Goal: Information Seeking & Learning: Learn about a topic

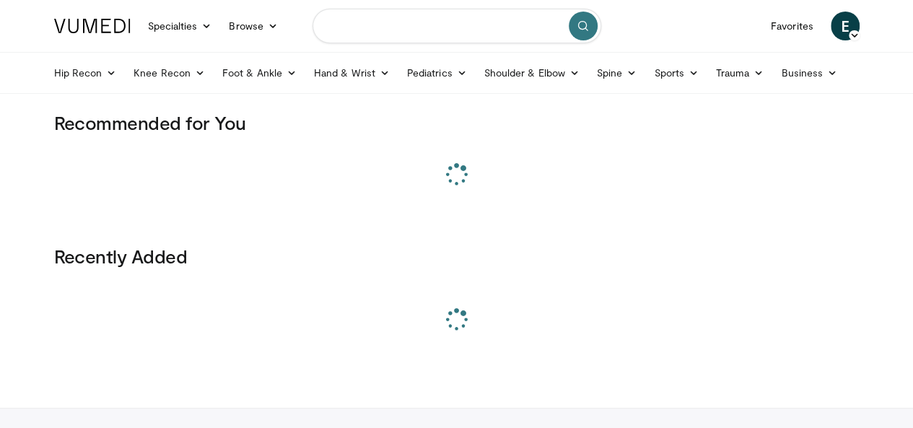
click at [444, 28] on input "Search topics, interventions" at bounding box center [457, 26] width 289 height 35
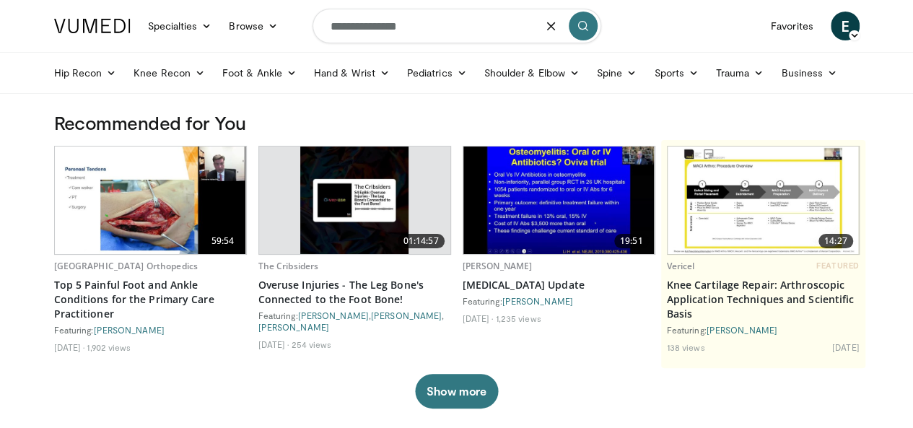
type input "**********"
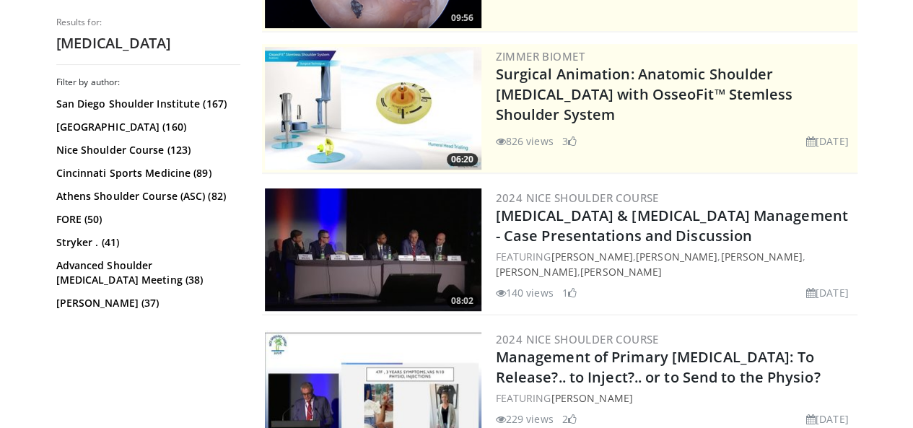
scroll to position [289, 0]
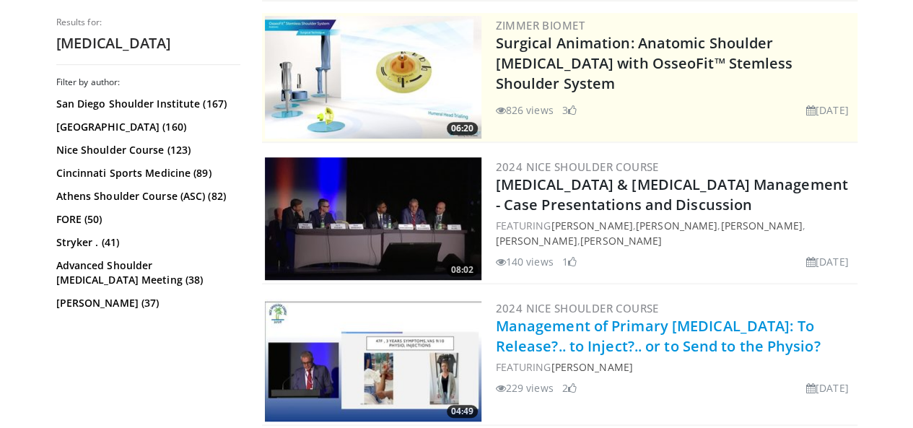
click at [596, 332] on link "Management of Primary Frozen Shoulder: To Release?.. to Inject?.. or to Send to…" at bounding box center [658, 336] width 325 height 40
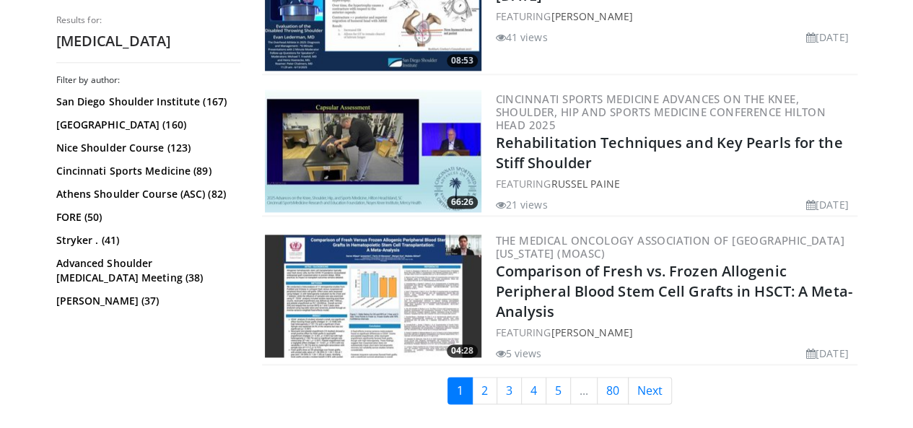
scroll to position [3683, 0]
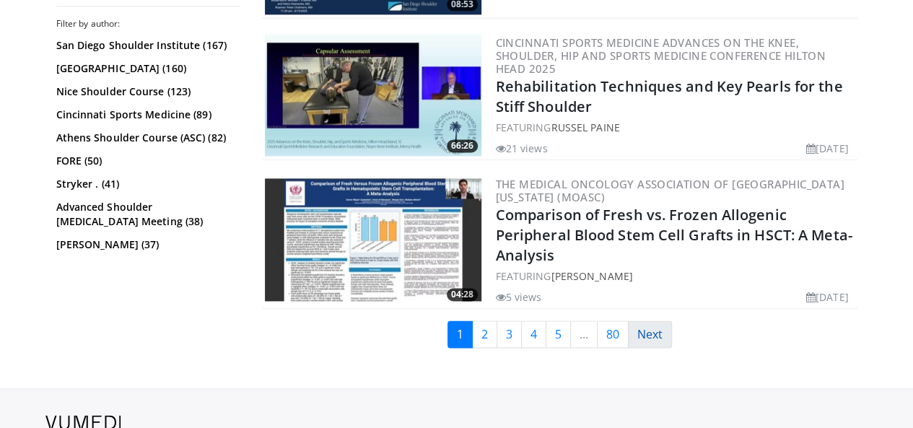
click at [656, 321] on link "Next" at bounding box center [650, 334] width 44 height 27
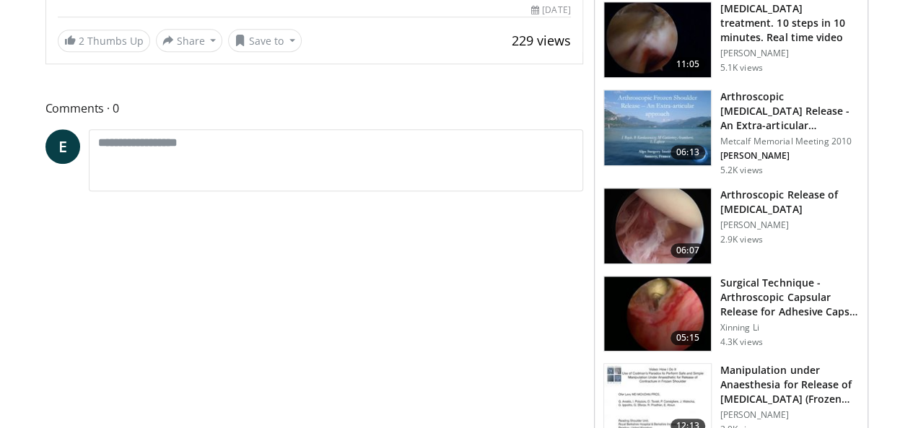
scroll to position [433, 0]
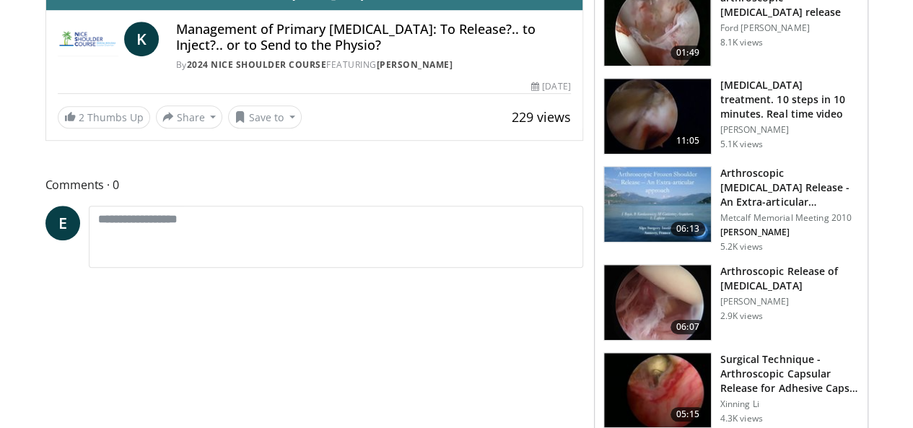
click at [781, 104] on h3 "Frozen shoulder treatment. 10 steps in 10 minutes. Real time video" at bounding box center [790, 99] width 139 height 43
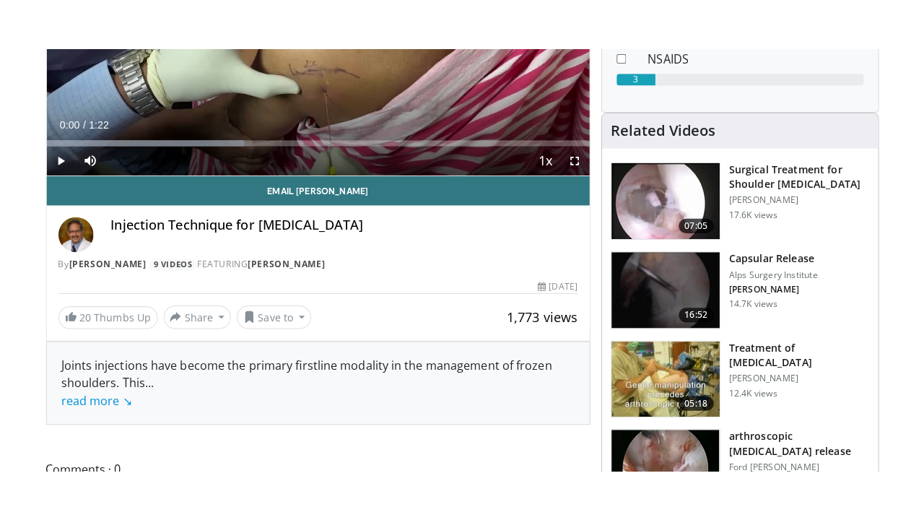
scroll to position [217, 0]
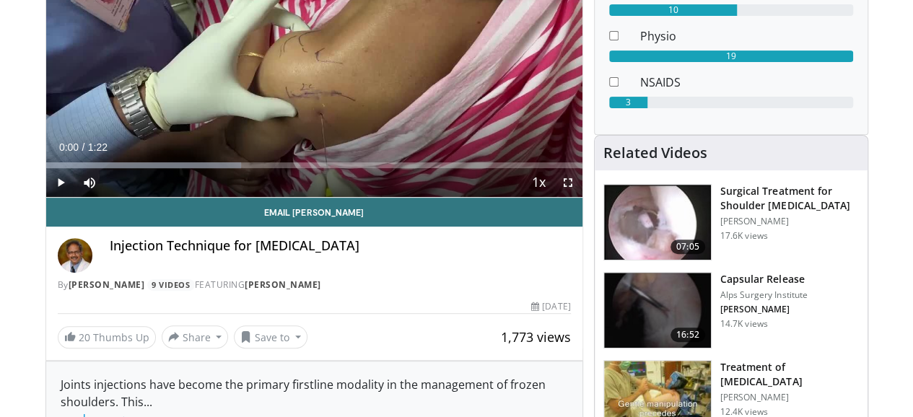
click at [578, 197] on span "Video Player" at bounding box center [568, 182] width 29 height 29
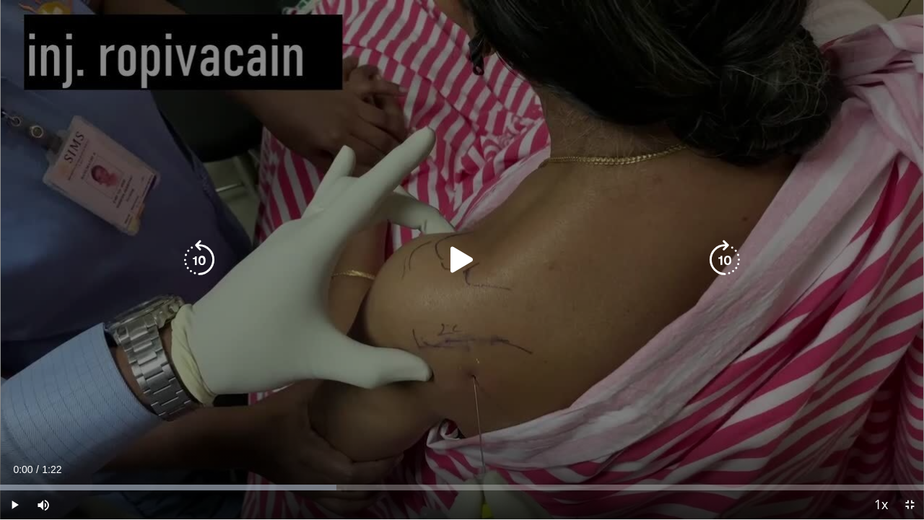
click at [568, 290] on div "10 seconds Tap to unmute" at bounding box center [462, 259] width 924 height 519
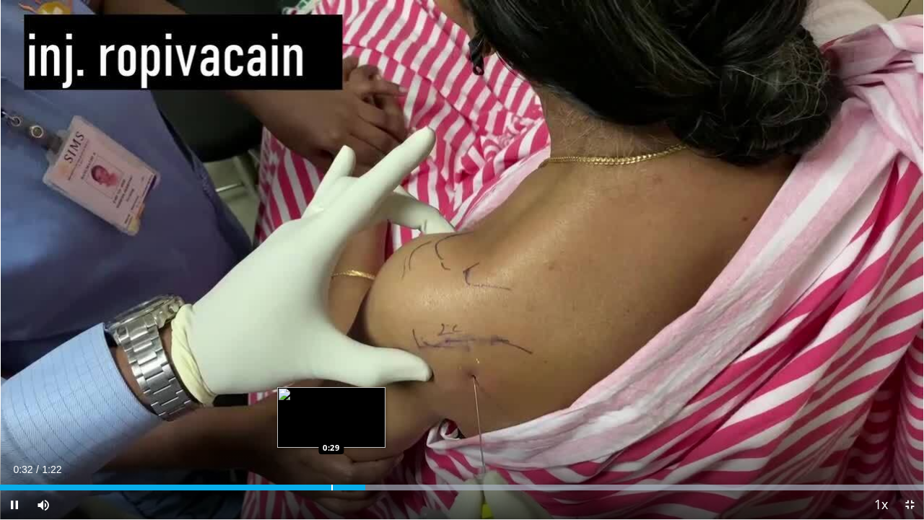
click at [331, 417] on div "Progress Bar" at bounding box center [331, 488] width 1 height 6
click at [311, 417] on div "Progress Bar" at bounding box center [311, 488] width 1 height 6
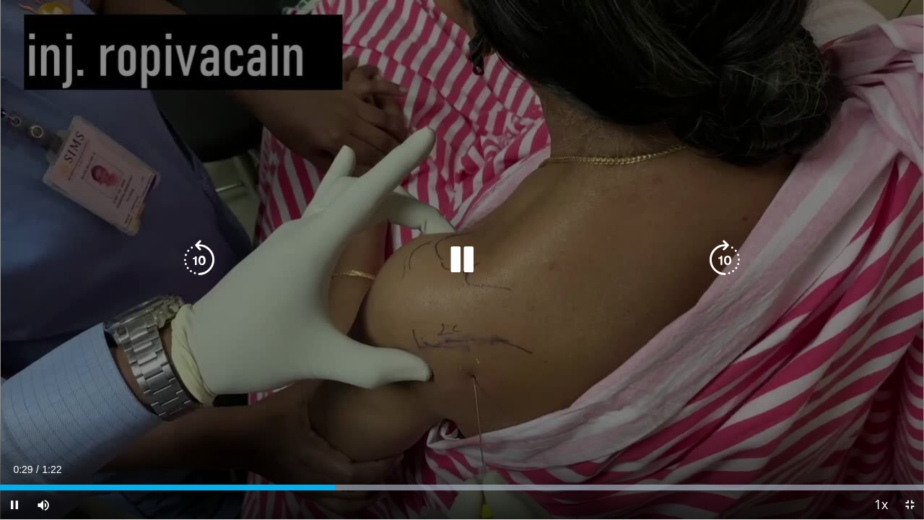
click at [494, 326] on div "10 seconds Tap to unmute" at bounding box center [462, 259] width 924 height 519
click at [531, 251] on div "Video Player" at bounding box center [462, 260] width 555 height 29
click at [490, 254] on div "Video Player" at bounding box center [462, 260] width 555 height 29
click at [451, 264] on icon "Video Player" at bounding box center [462, 260] width 40 height 40
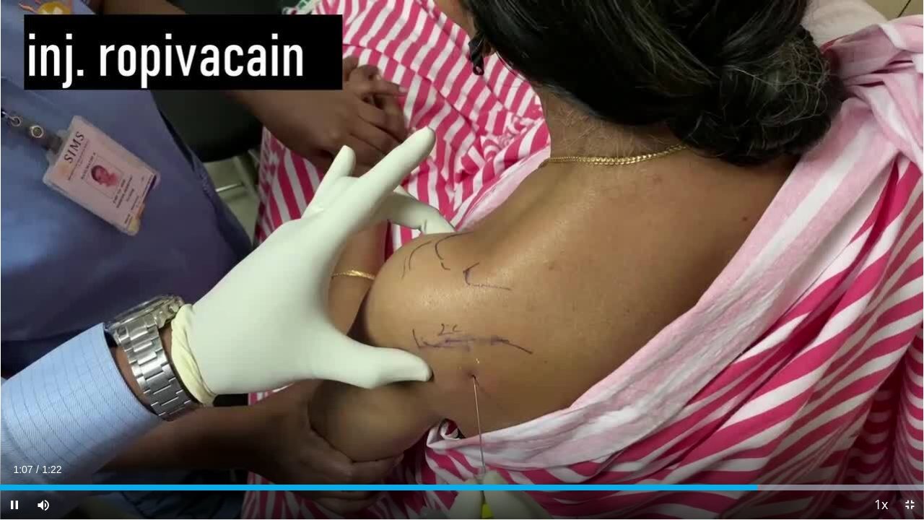
click at [898, 417] on span "Video Player" at bounding box center [909, 504] width 29 height 29
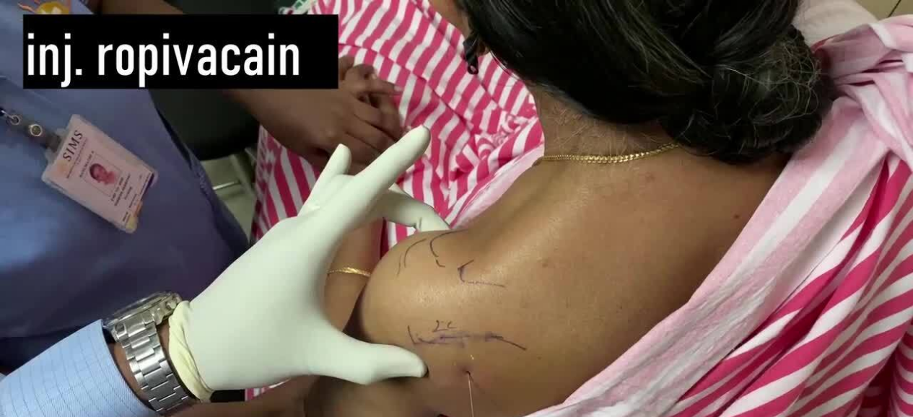
scroll to position [401, 0]
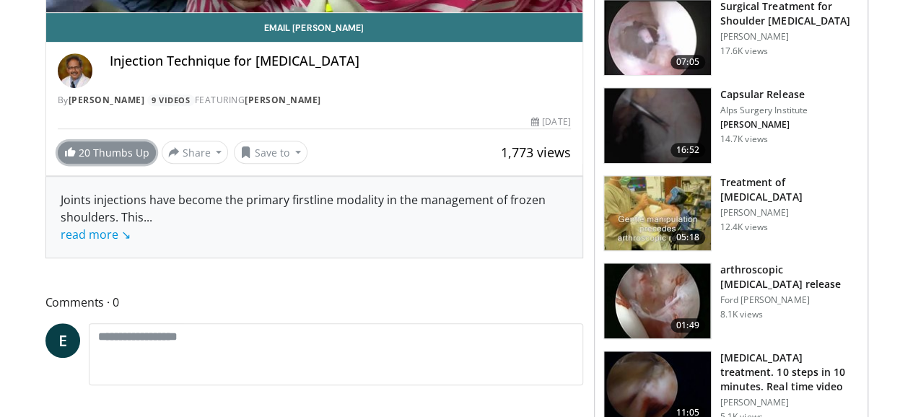
click at [79, 160] on span "20" at bounding box center [85, 153] width 12 height 14
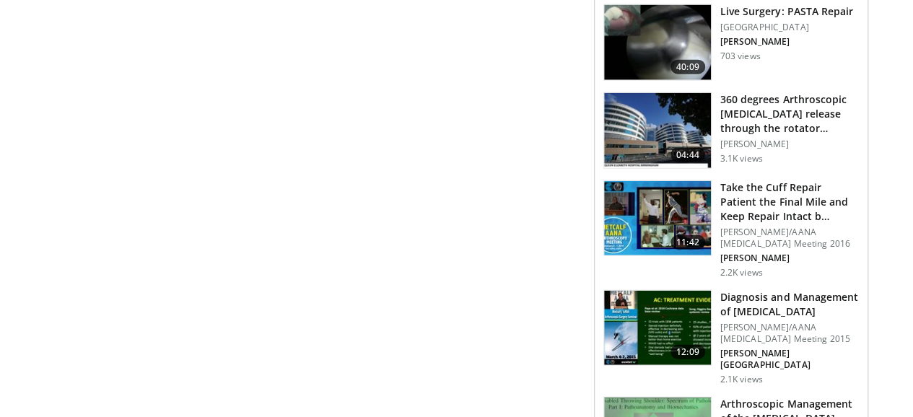
scroll to position [1701, 0]
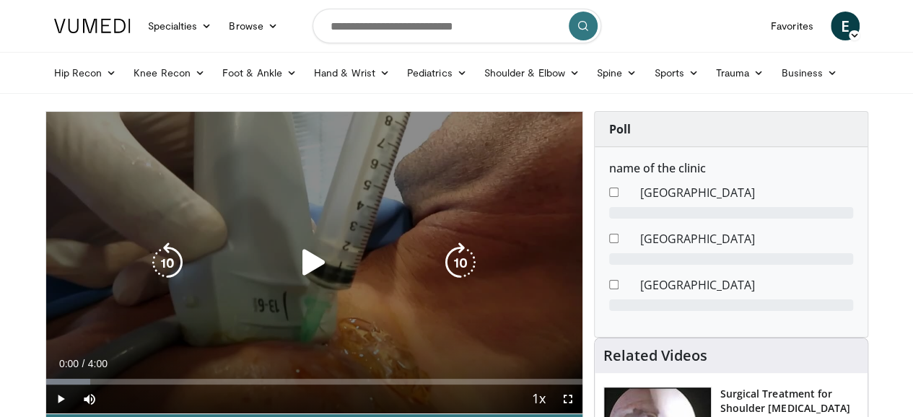
click at [308, 283] on icon "Video Player" at bounding box center [314, 263] width 40 height 40
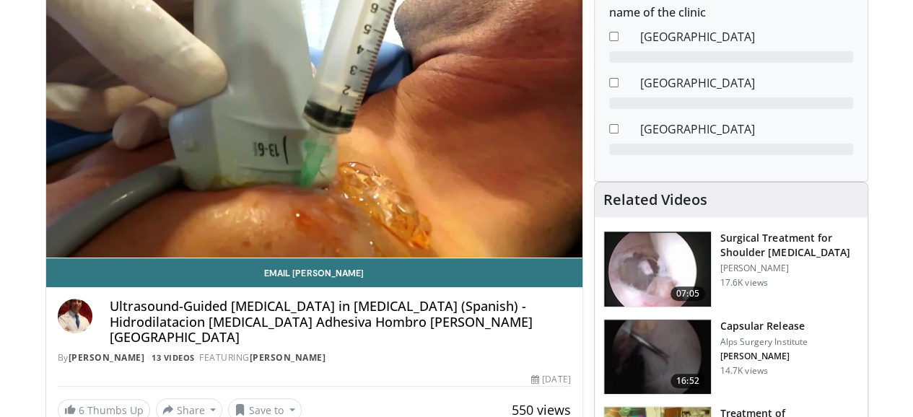
scroll to position [72, 0]
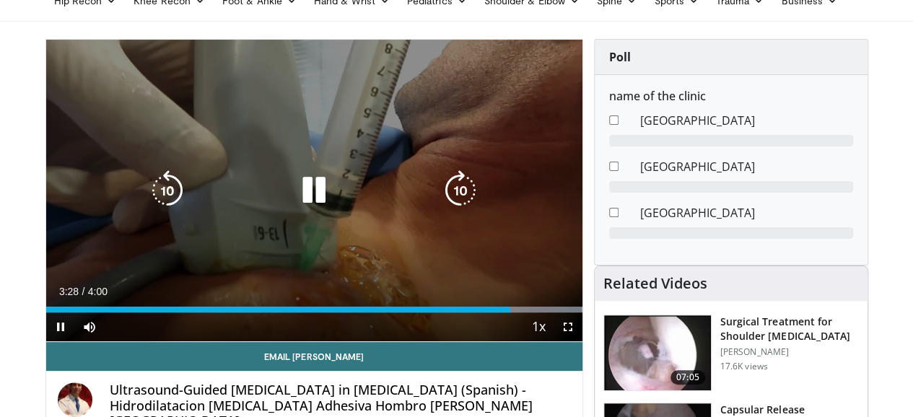
click at [308, 202] on icon "Video Player" at bounding box center [314, 190] width 40 height 40
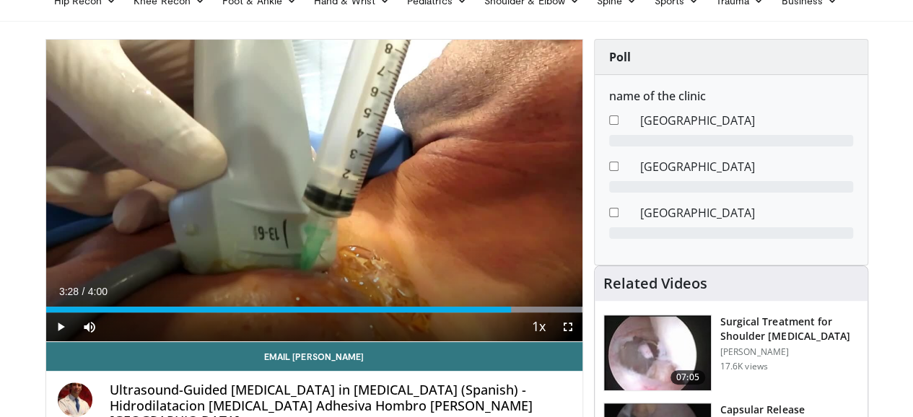
scroll to position [144, 0]
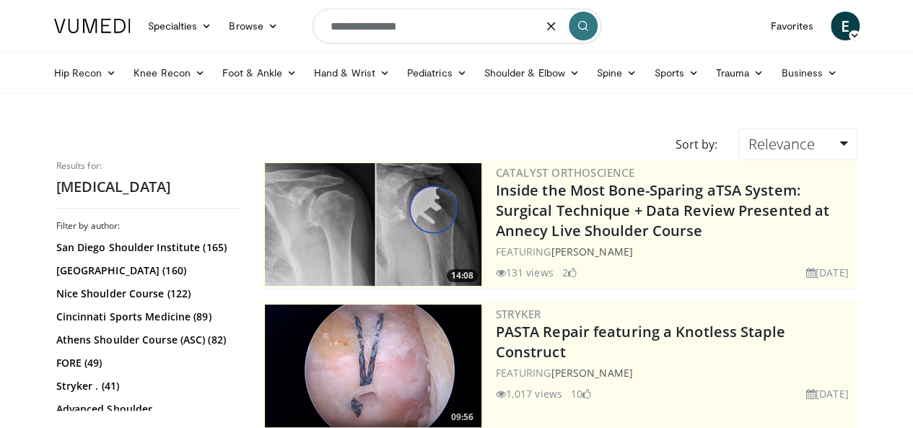
drag, startPoint x: 461, startPoint y: 32, endPoint x: 0, endPoint y: 32, distance: 460.7
click at [0, 32] on header "Specialties Adult & Family Medicine Allergy, [MEDICAL_DATA], Immunology Anesthe…" at bounding box center [456, 47] width 913 height 94
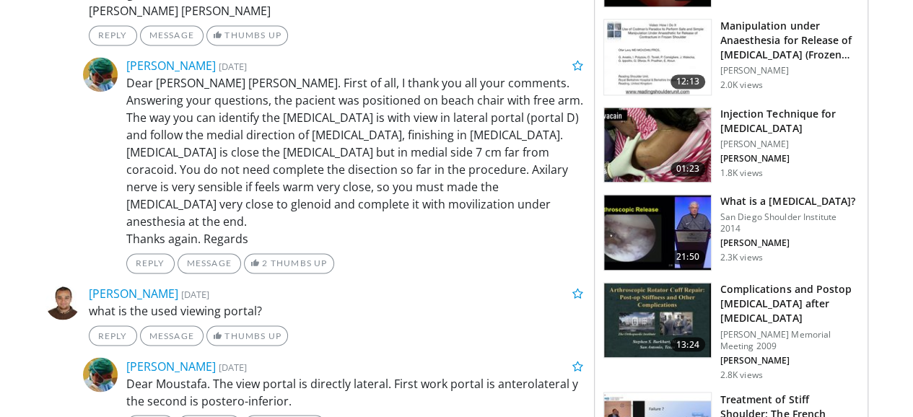
scroll to position [1011, 0]
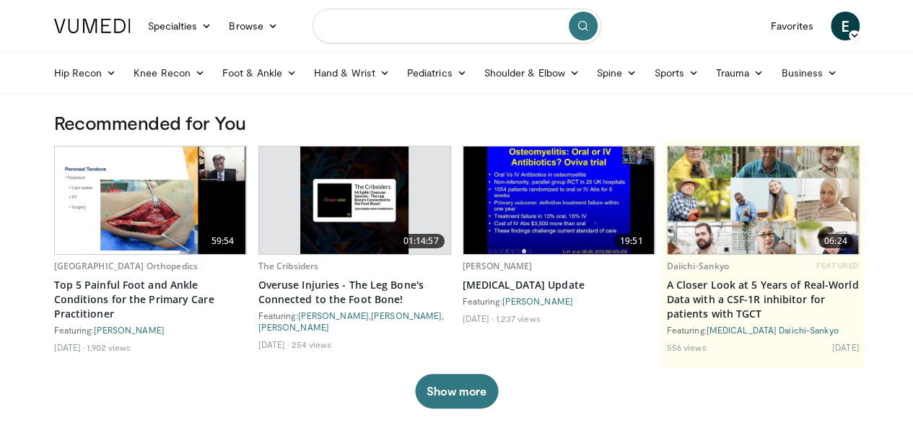
click at [365, 25] on input "Search topics, interventions" at bounding box center [457, 26] width 289 height 35
type input "**********"
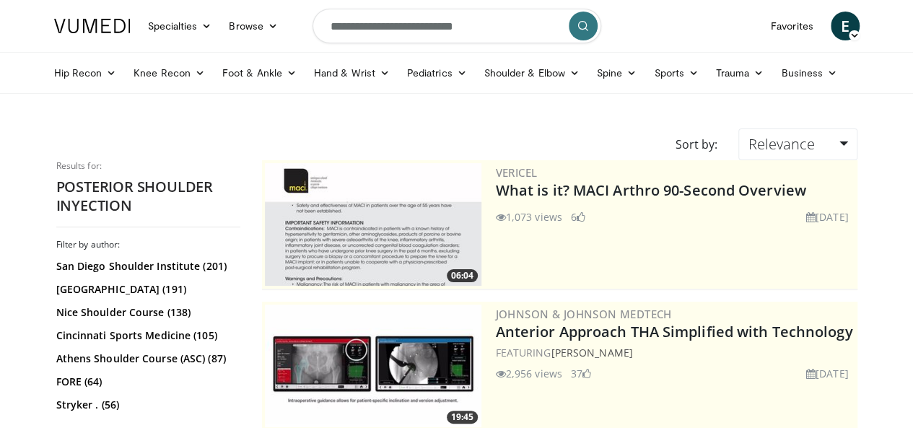
click at [498, 32] on input "**********" at bounding box center [457, 26] width 289 height 35
type input "**********"
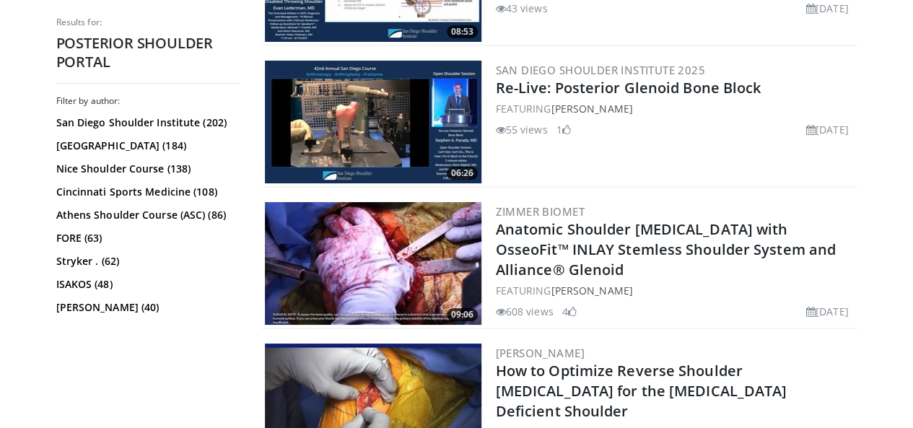
scroll to position [2744, 0]
